Goal: Task Accomplishment & Management: Manage account settings

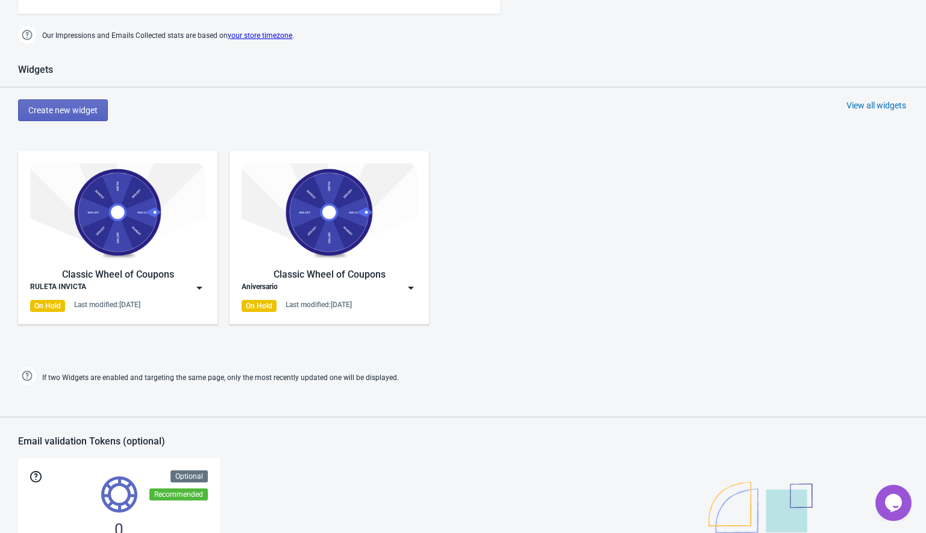
scroll to position [639, 0]
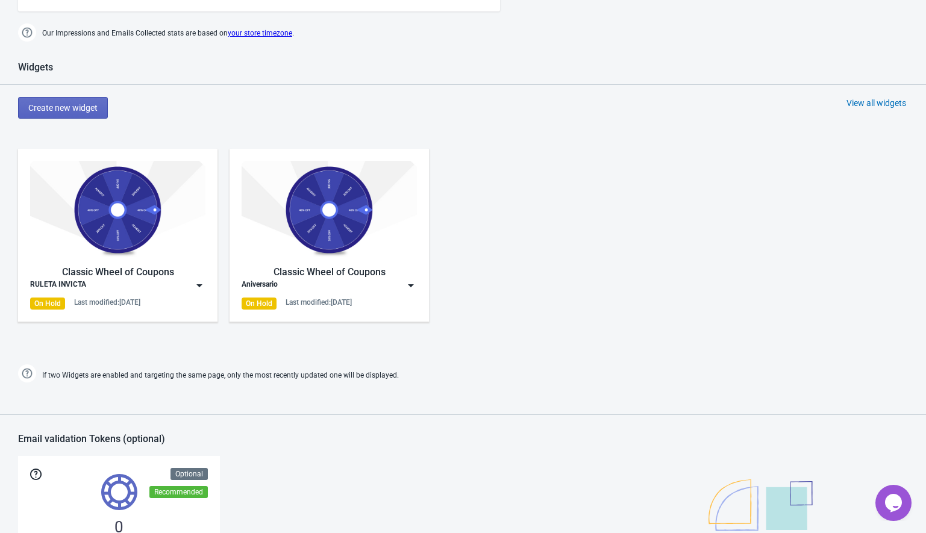
click at [407, 283] on img at bounding box center [411, 286] width 12 height 12
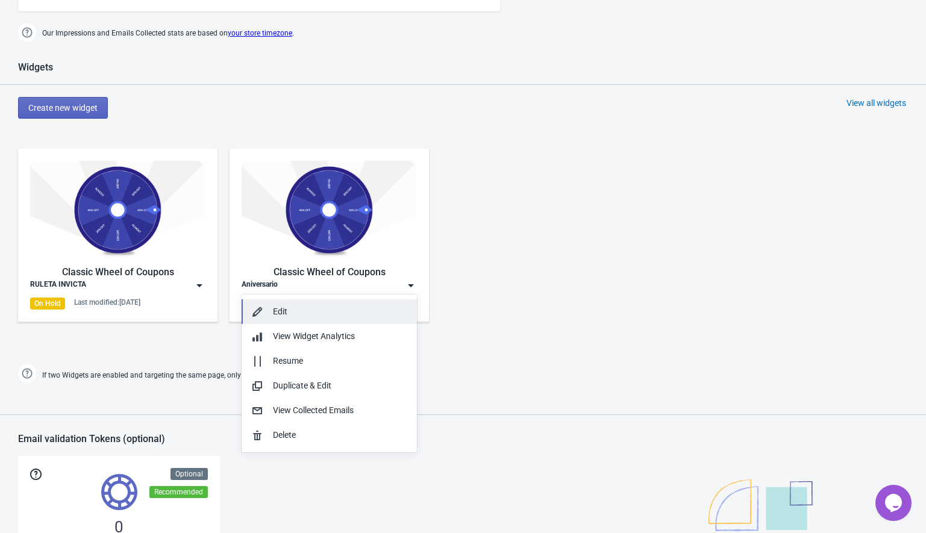
click at [325, 304] on button "Edit" at bounding box center [329, 311] width 175 height 25
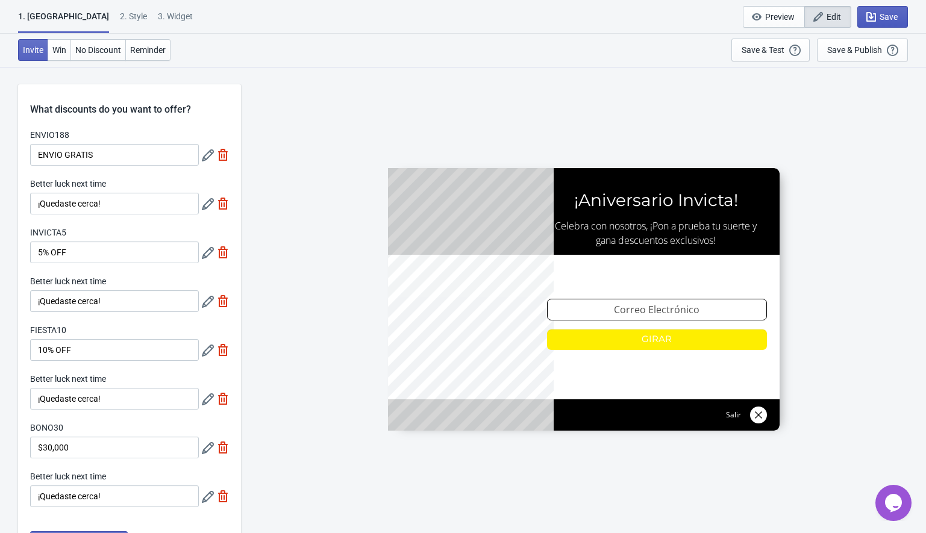
click at [870, 14] on icon "button" at bounding box center [871, 17] width 10 height 10
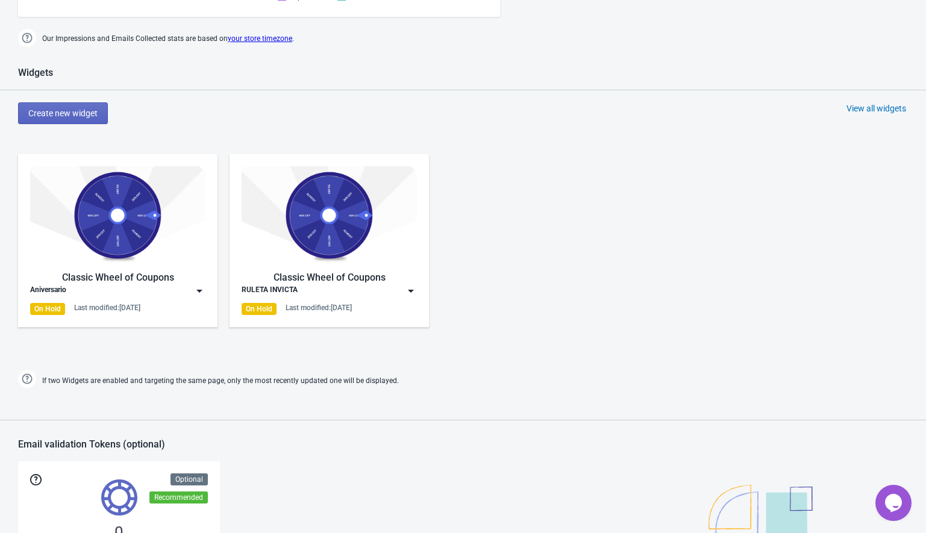
scroll to position [635, 0]
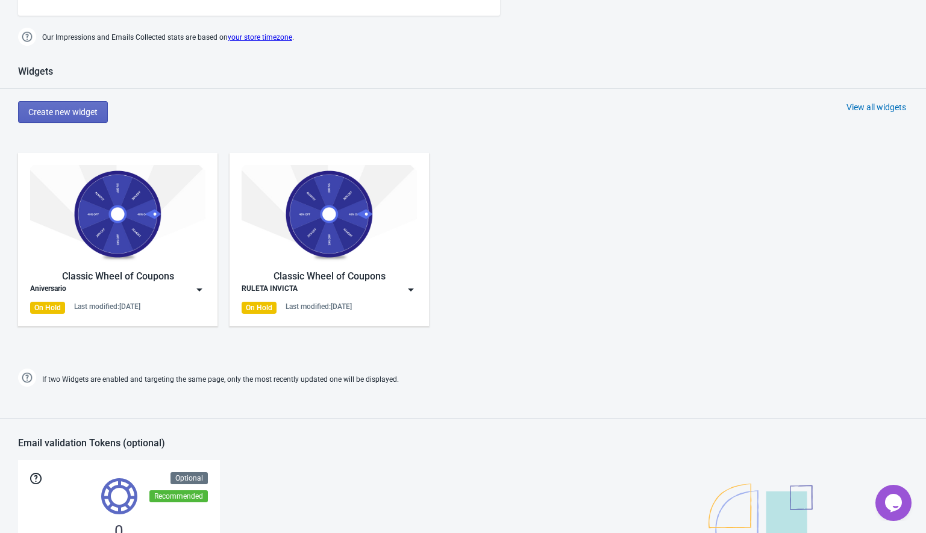
click at [199, 289] on img at bounding box center [199, 290] width 12 height 12
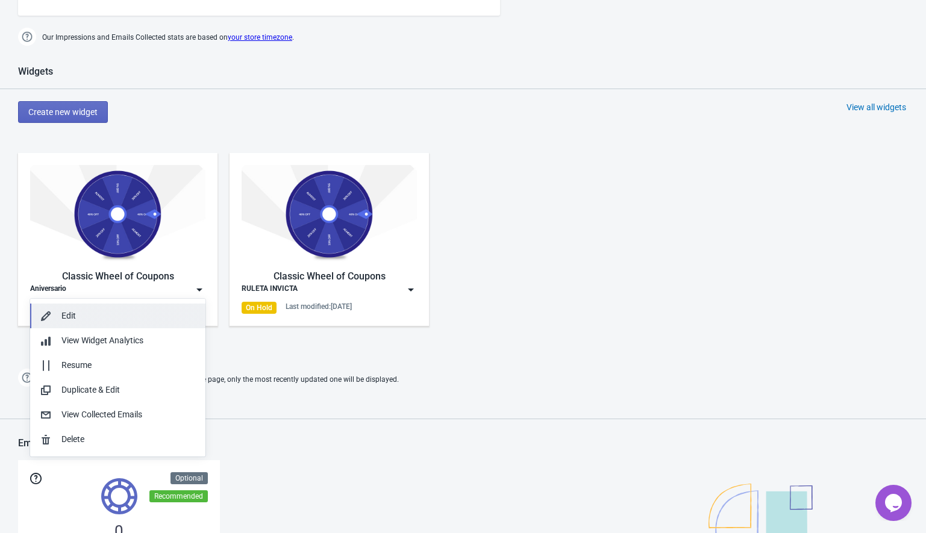
click at [93, 317] on div "Edit" at bounding box center [128, 316] width 134 height 13
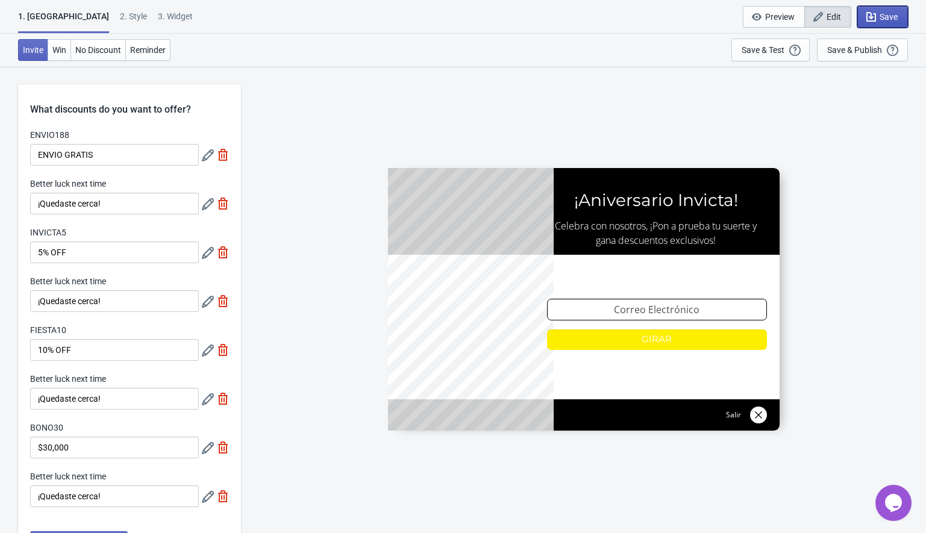
click at [878, 13] on span "Save" at bounding box center [882, 17] width 30 height 12
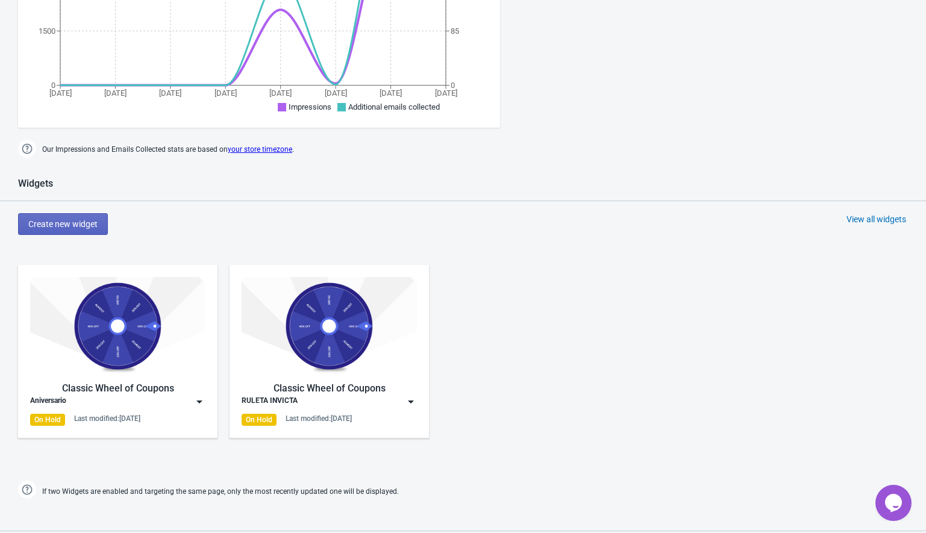
scroll to position [562, 0]
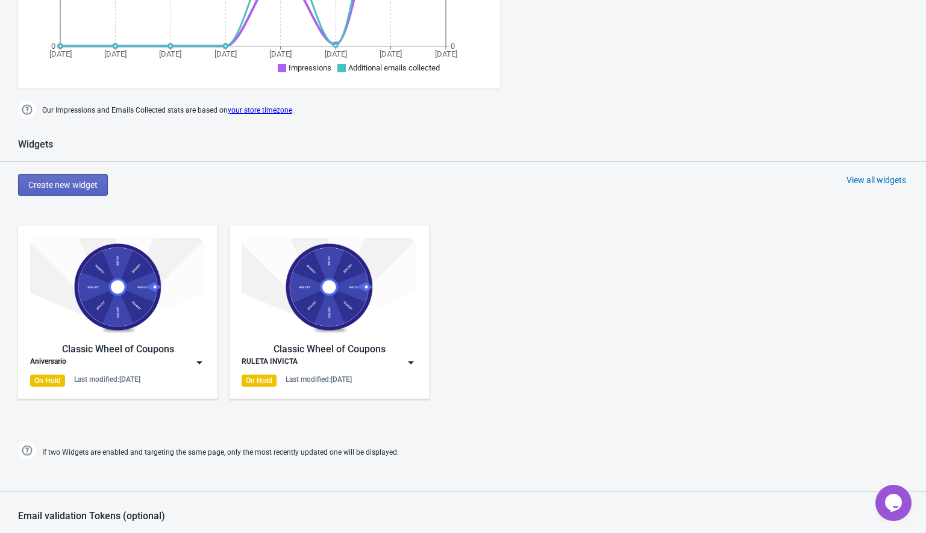
click at [198, 363] on img at bounding box center [199, 363] width 12 height 12
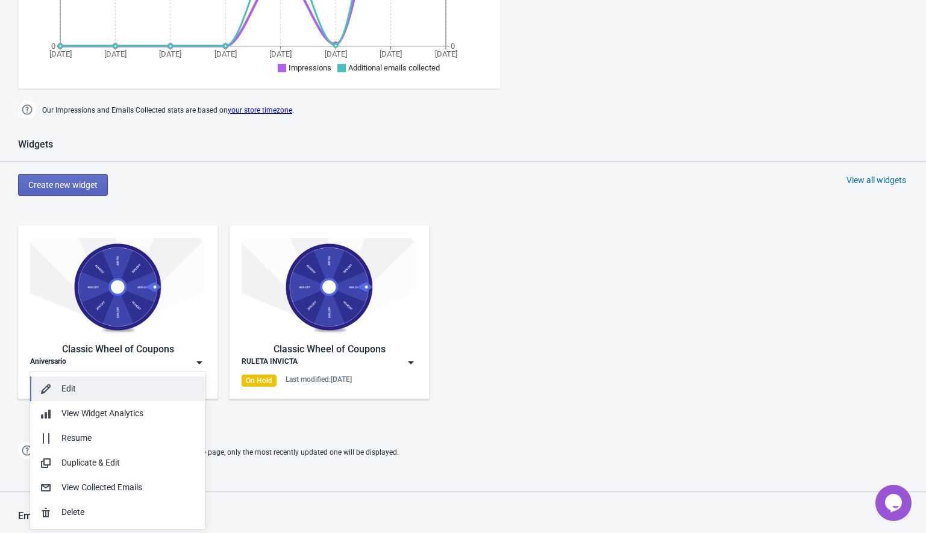
click at [84, 386] on div "Edit" at bounding box center [128, 389] width 134 height 13
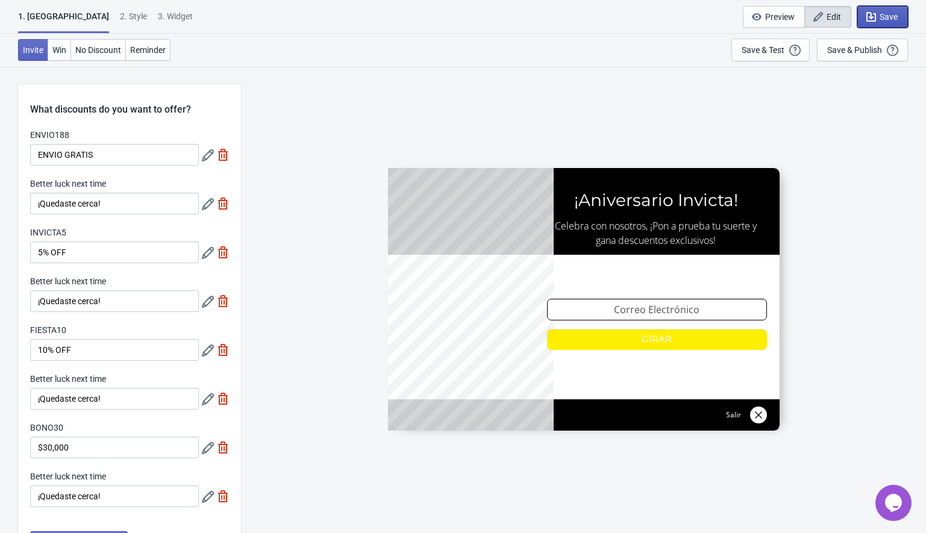
click at [882, 19] on span "Save" at bounding box center [889, 17] width 18 height 10
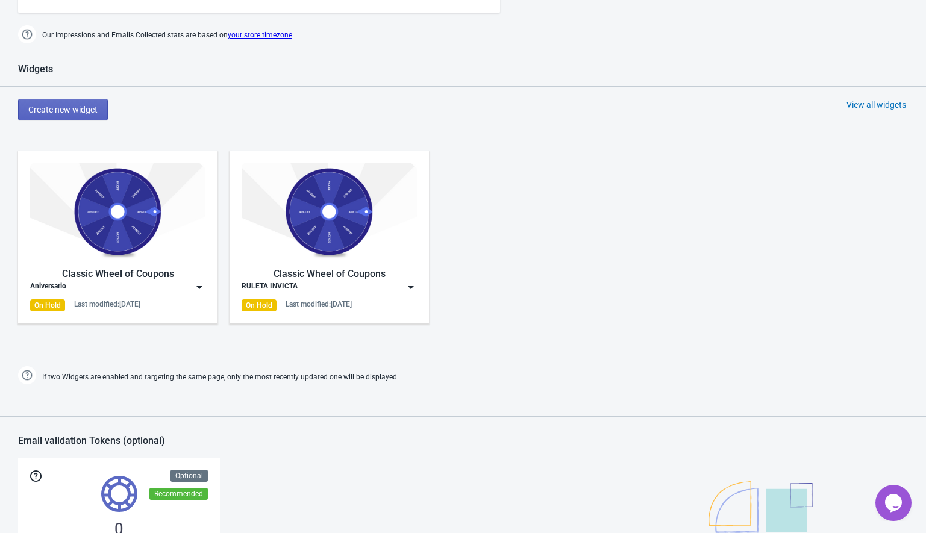
scroll to position [659, 0]
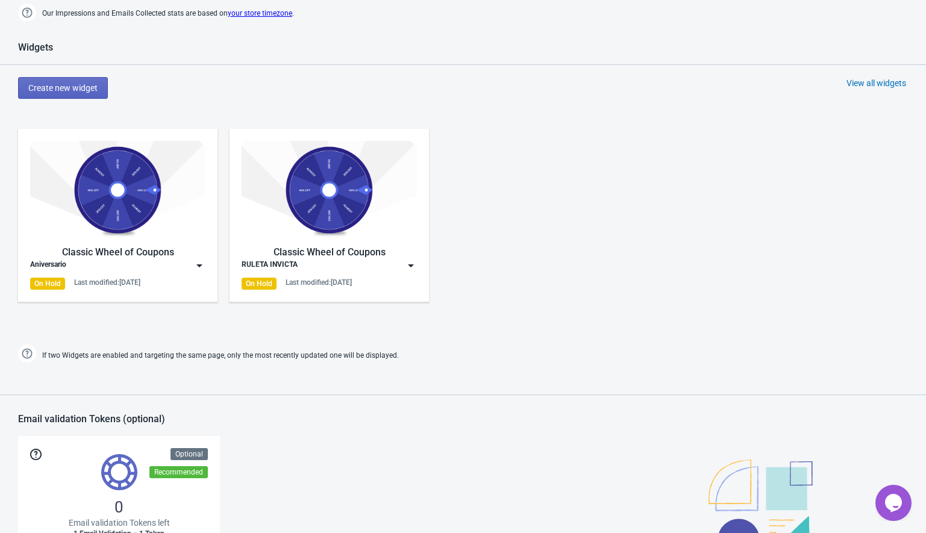
click at [414, 264] on img at bounding box center [411, 266] width 12 height 12
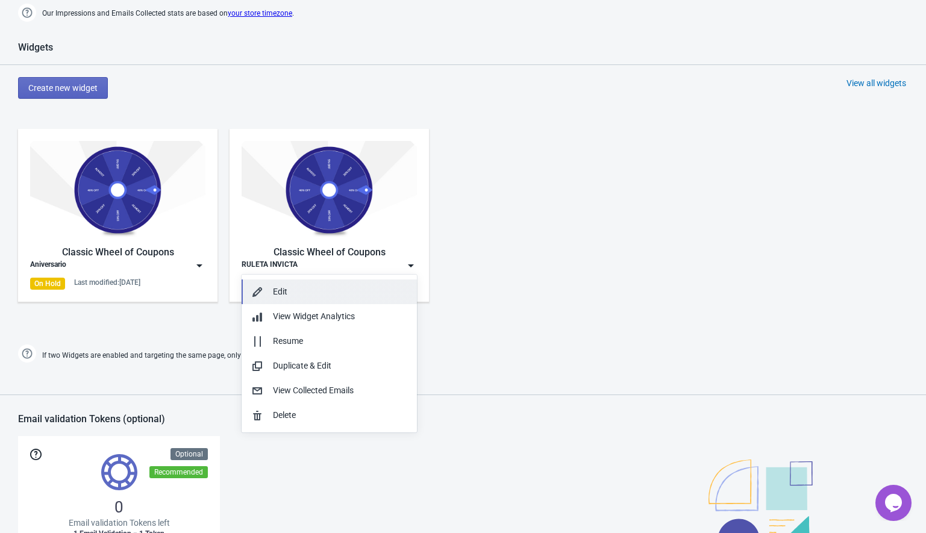
click at [292, 291] on div "Edit" at bounding box center [340, 292] width 134 height 13
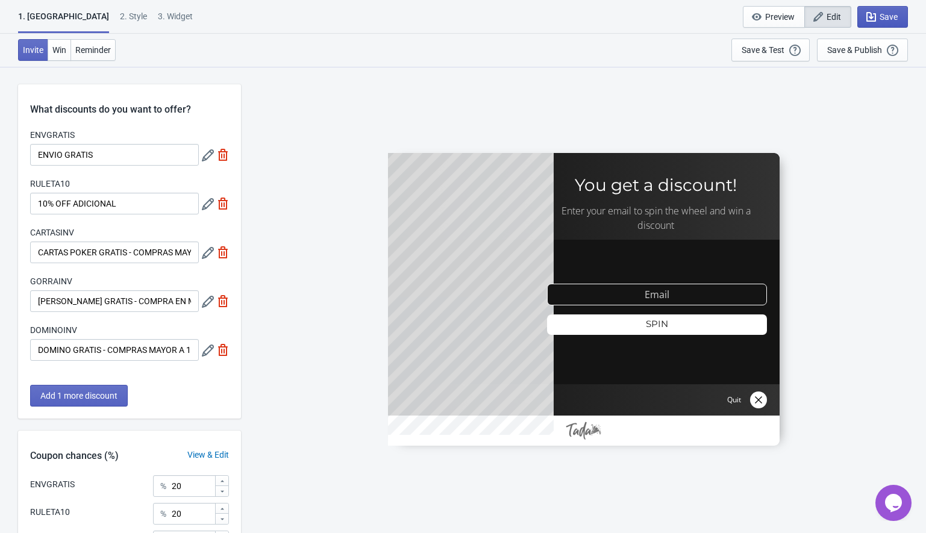
click at [881, 11] on span "Save" at bounding box center [882, 17] width 30 height 12
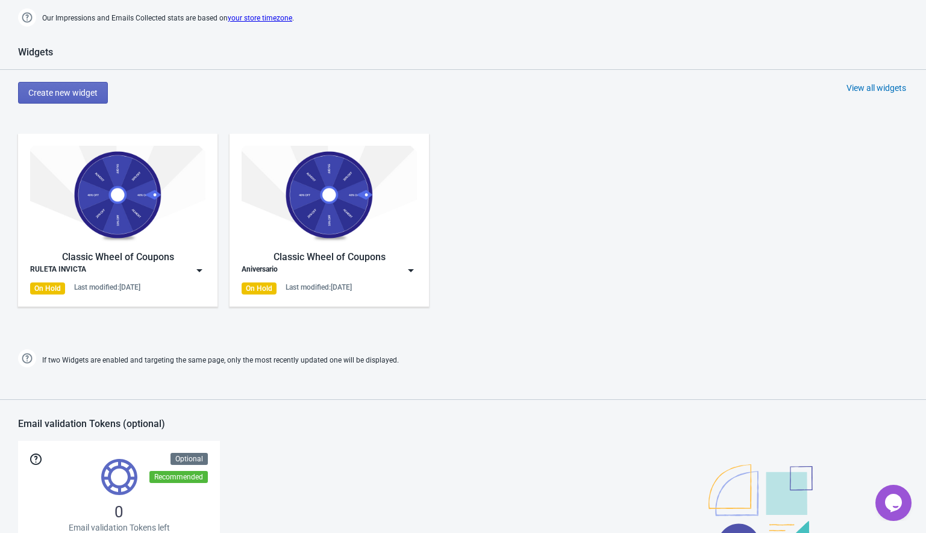
scroll to position [678, 0]
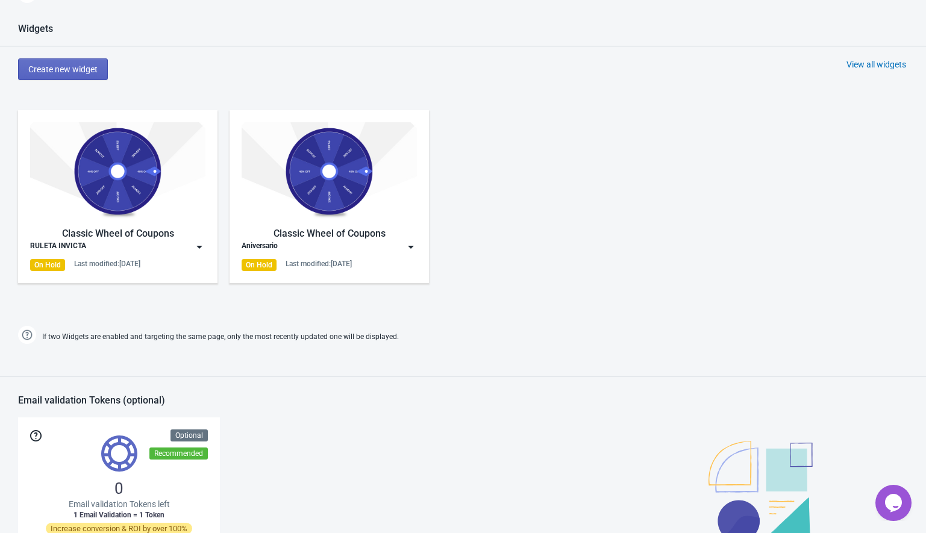
click at [201, 248] on img at bounding box center [199, 247] width 12 height 12
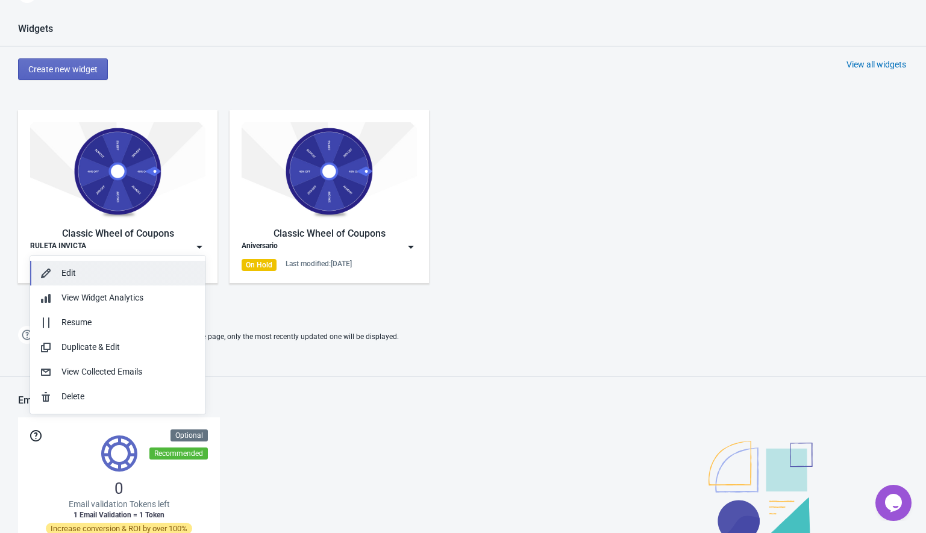
click at [83, 273] on div "Edit" at bounding box center [128, 273] width 134 height 13
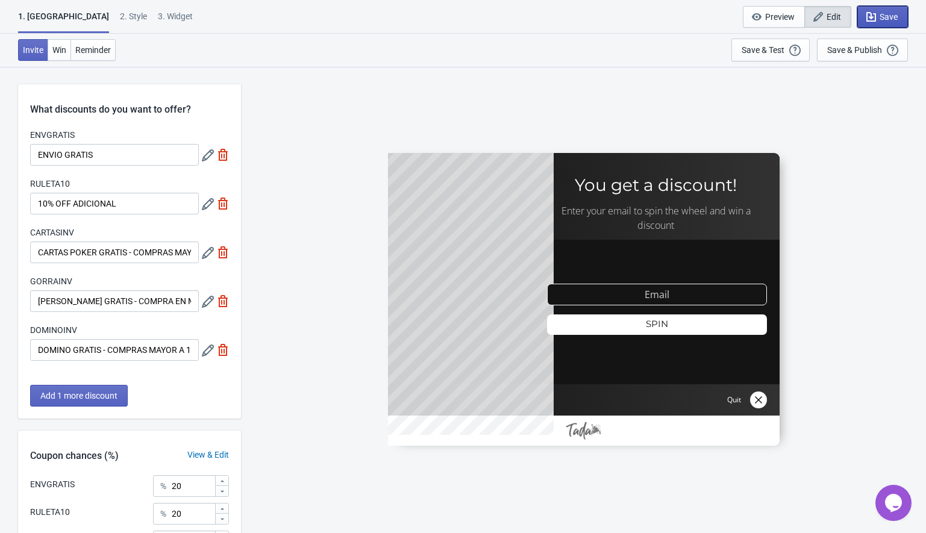
click at [886, 14] on span "Save" at bounding box center [889, 17] width 18 height 10
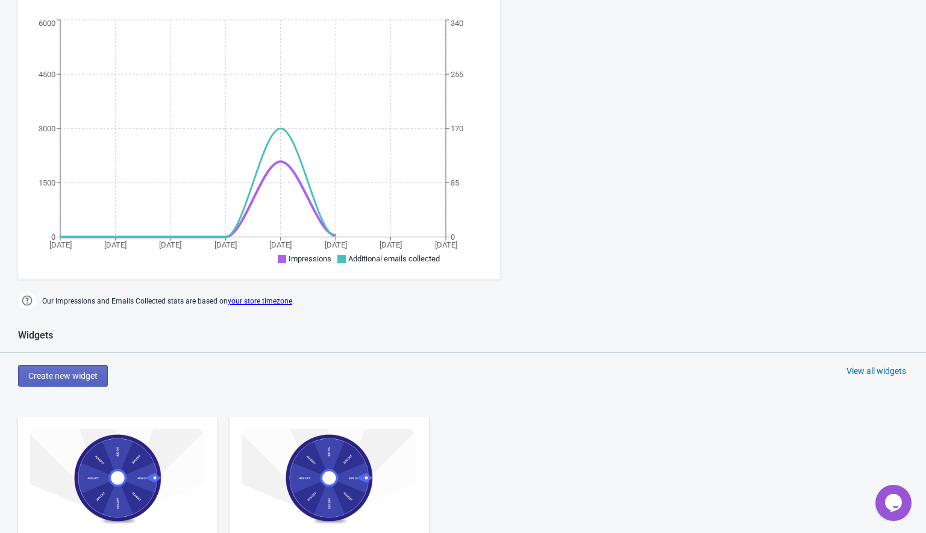
scroll to position [605, 0]
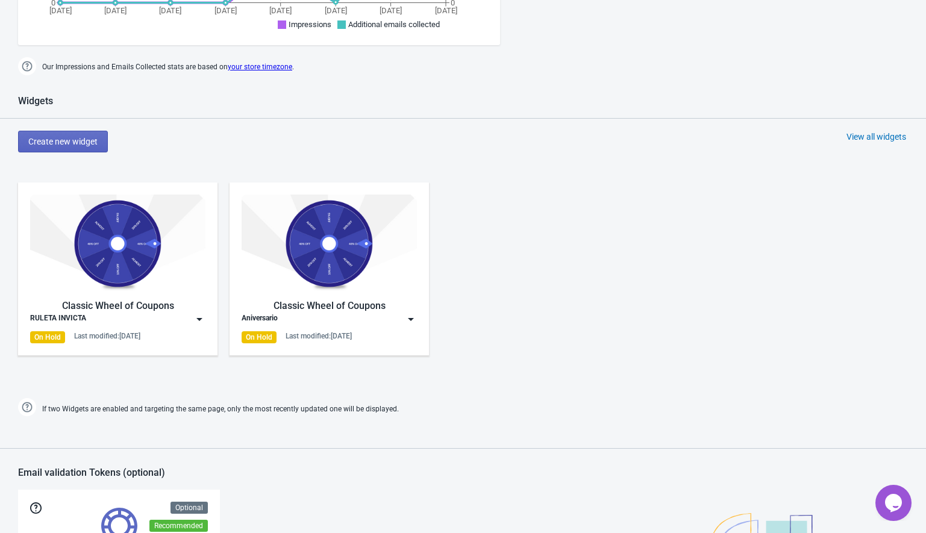
click at [199, 319] on img at bounding box center [199, 319] width 12 height 12
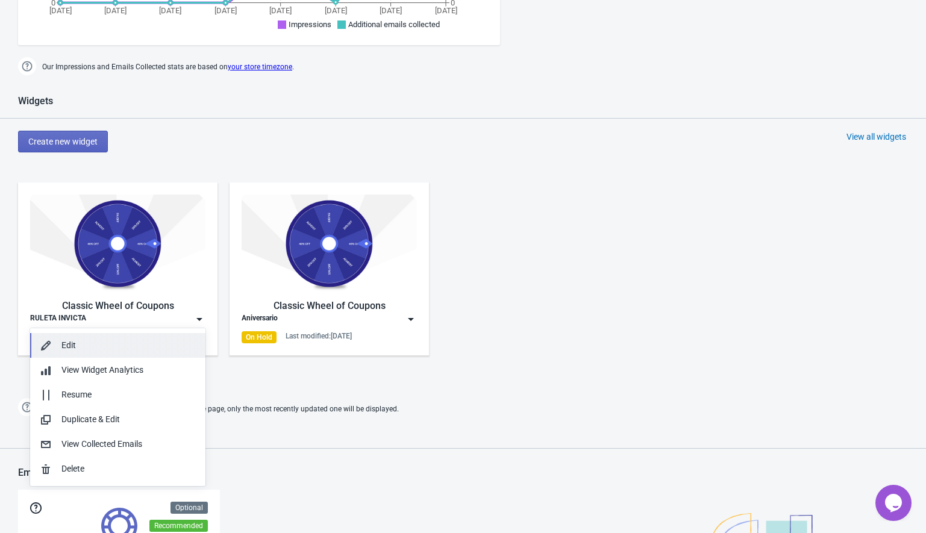
click at [122, 337] on button "Edit" at bounding box center [117, 345] width 175 height 25
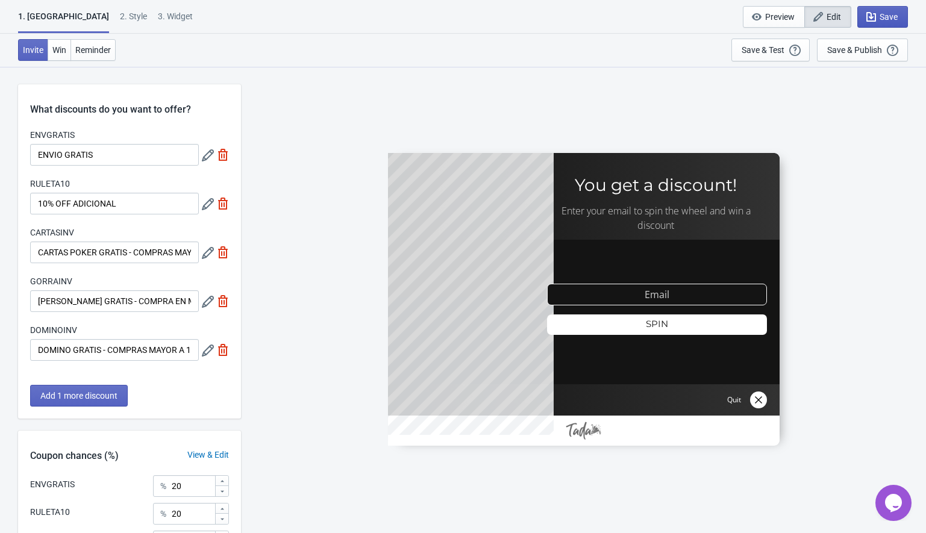
click at [878, 14] on span "Save" at bounding box center [882, 17] width 30 height 12
